Goal: Task Accomplishment & Management: Complete application form

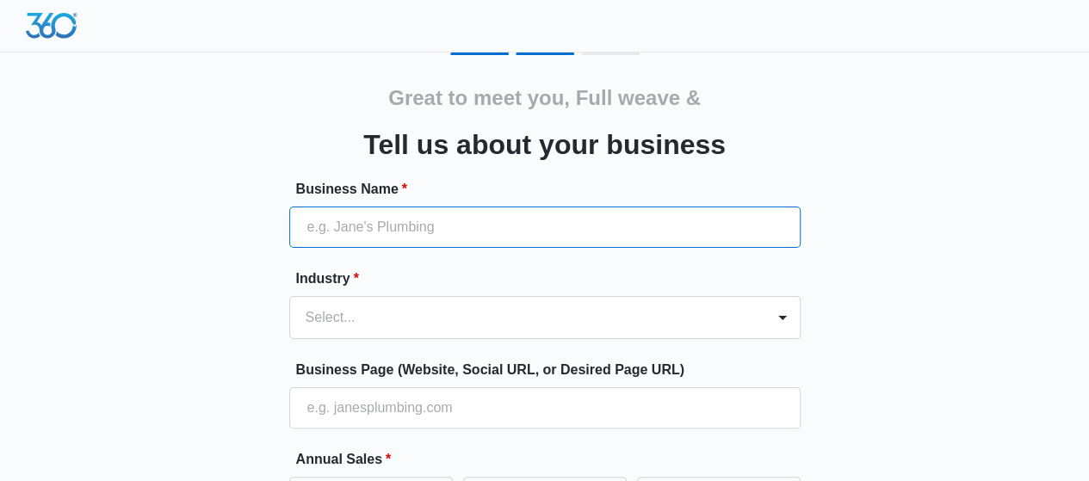
click at [456, 223] on input "Business Name *" at bounding box center [544, 227] width 511 height 41
type input "Full Weave and Fashion"
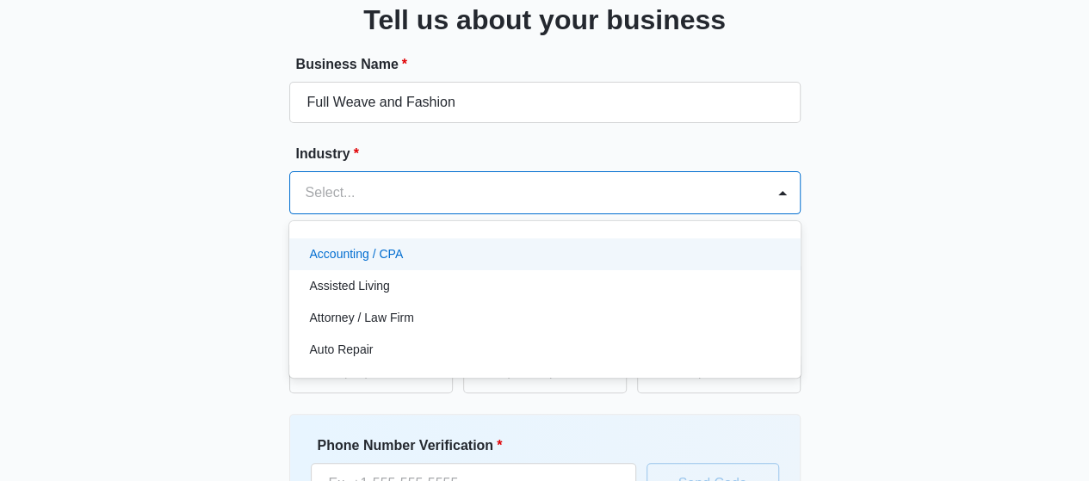
click at [405, 214] on div "49 results available. Use Up and Down to choose options, press Enter to select …" at bounding box center [544, 192] width 511 height 43
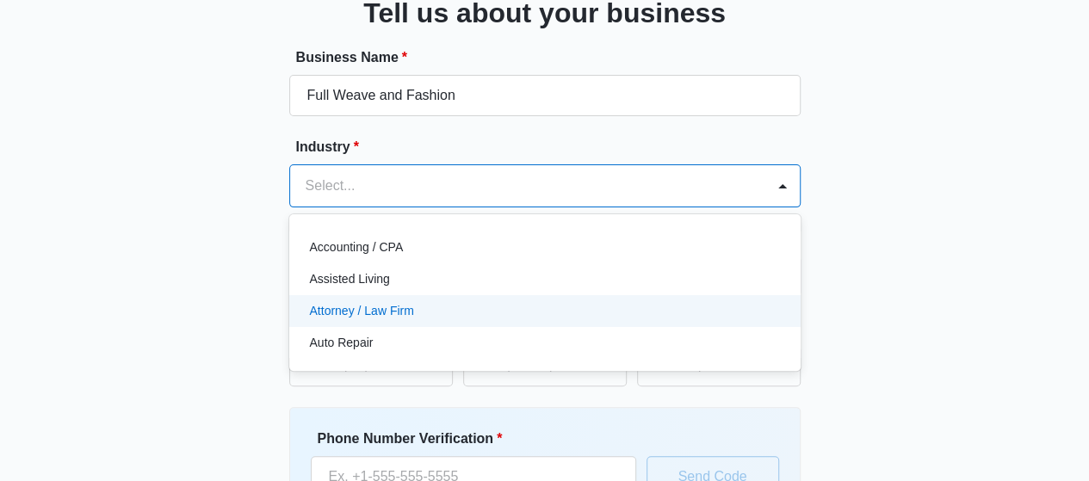
scroll to position [134, 0]
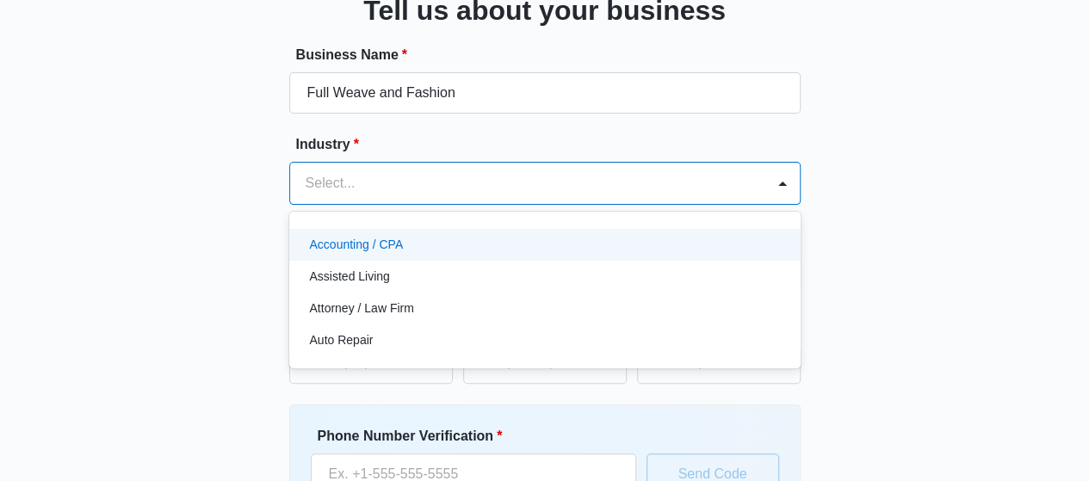
type input "e"
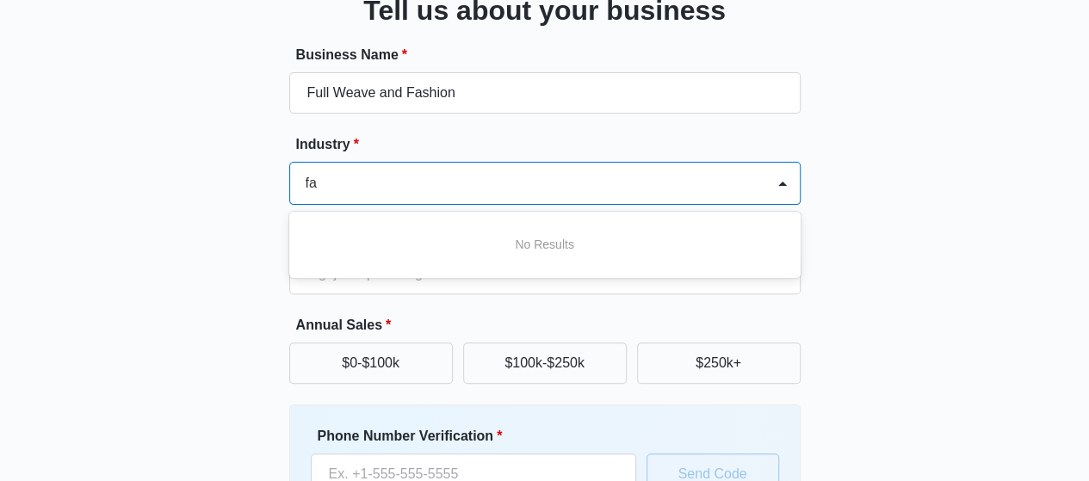
type input "f"
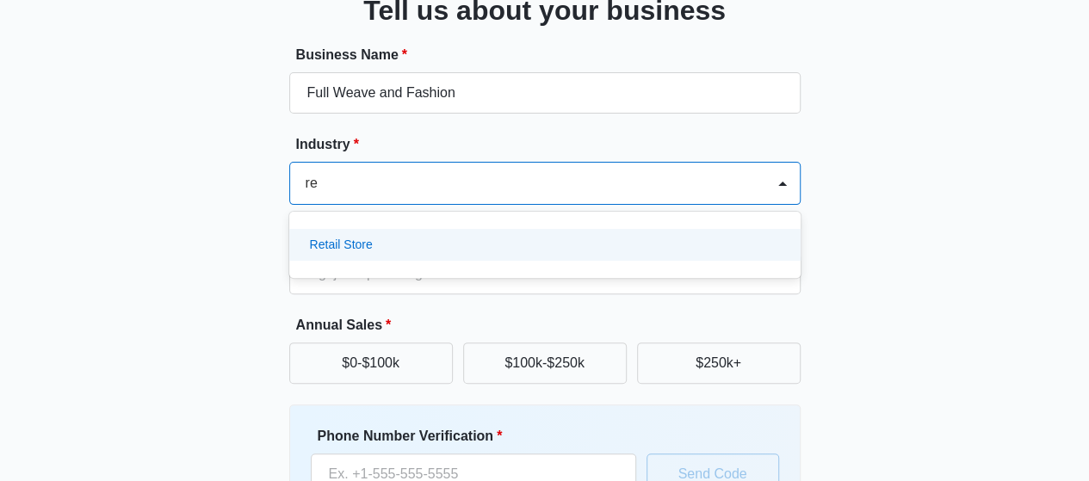
type input "r"
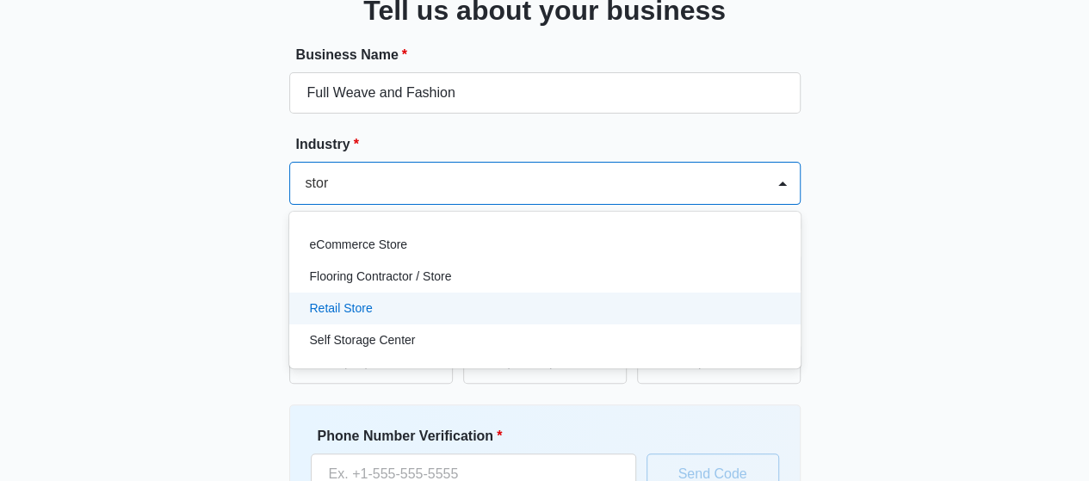
type input "store"
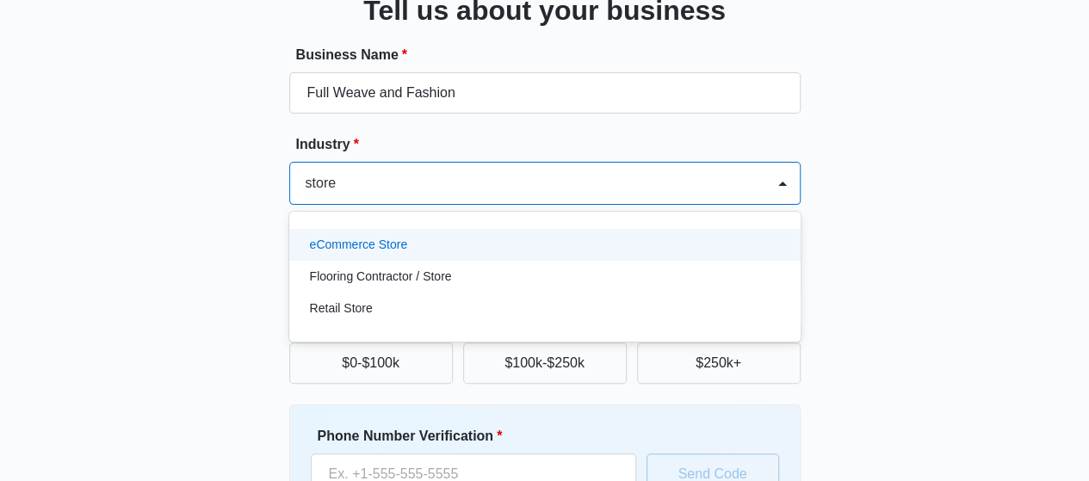
click at [380, 240] on p "eCommerce Store" at bounding box center [359, 245] width 98 height 18
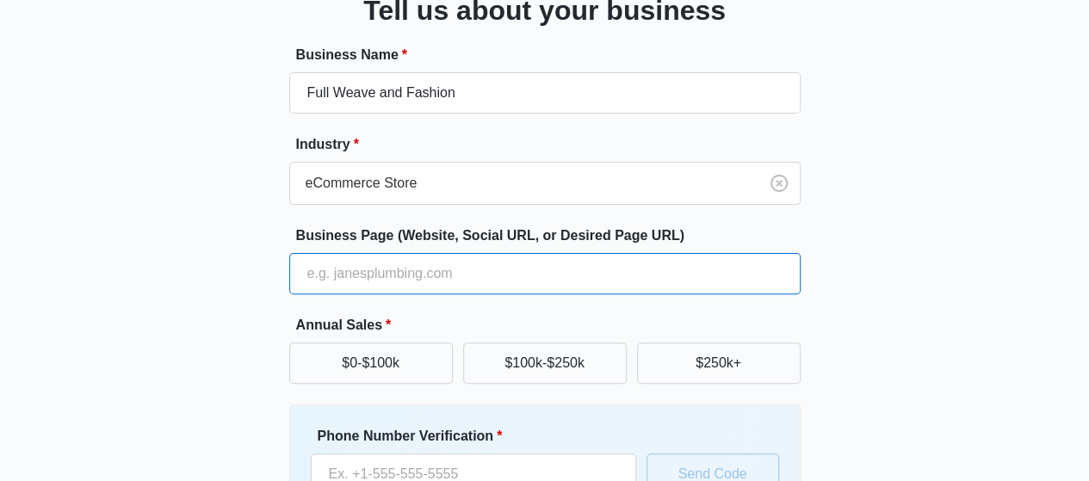
click at [355, 275] on input "Business Page (Website, Social URL, or Desired Page URL)" at bounding box center [544, 273] width 511 height 41
type input "[URL][DOMAIN_NAME]"
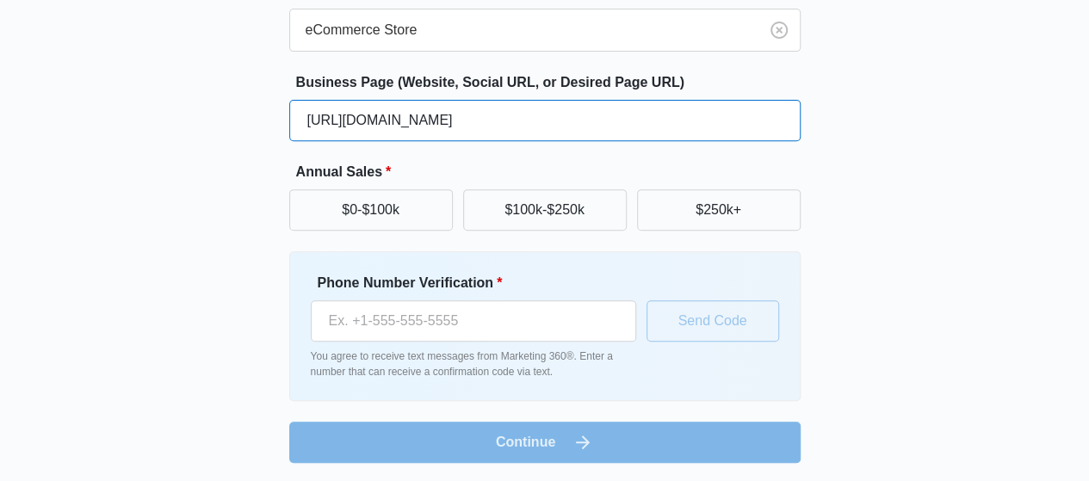
scroll to position [288, 0]
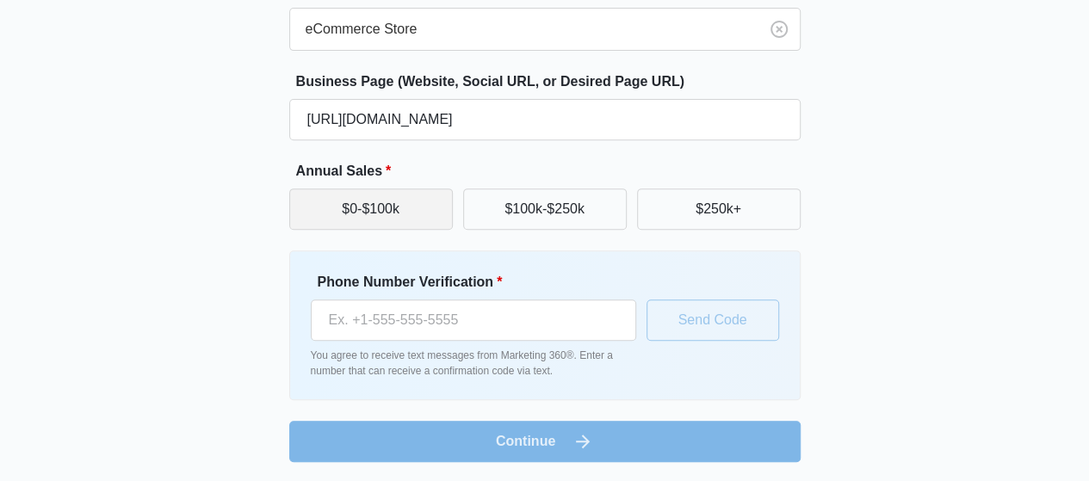
click at [405, 207] on button "$0-$100k" at bounding box center [371, 208] width 164 height 41
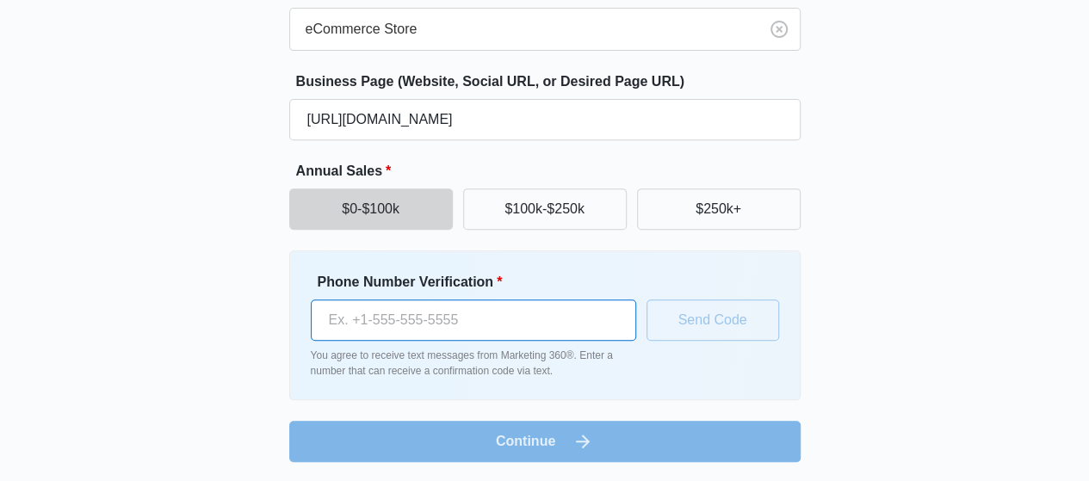
click at [382, 311] on input "Phone Number Verification *" at bounding box center [473, 320] width 325 height 41
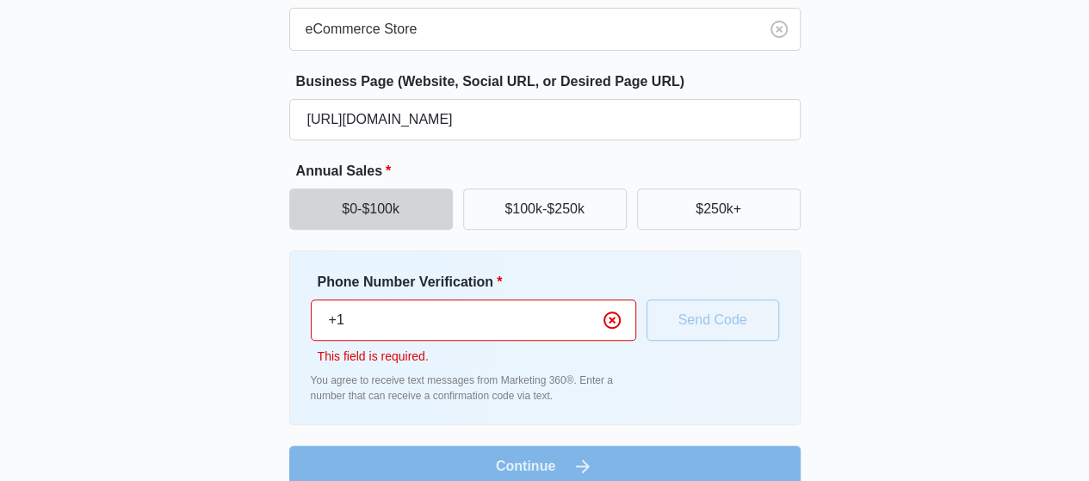
type input "+"
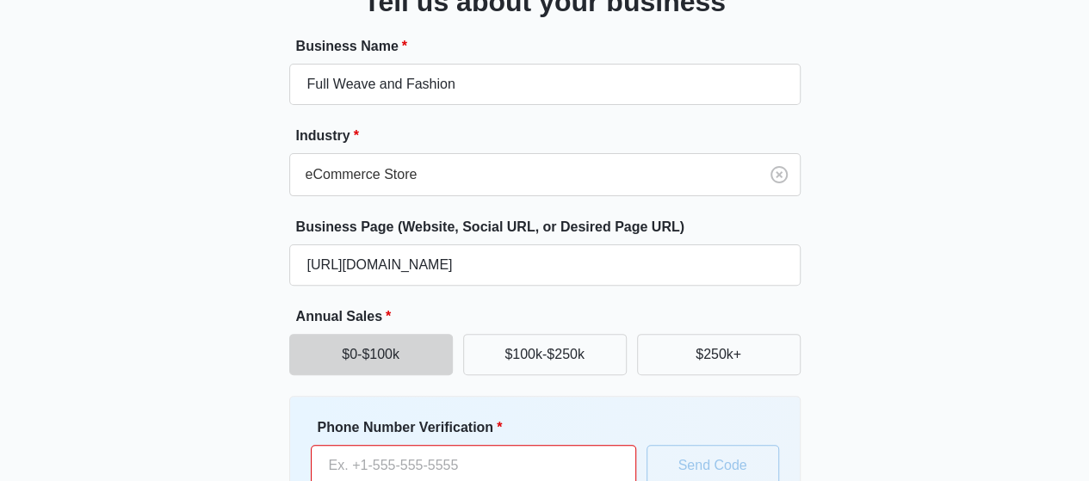
scroll to position [0, 0]
